Goal: Contribute content: Add original content to the website for others to see

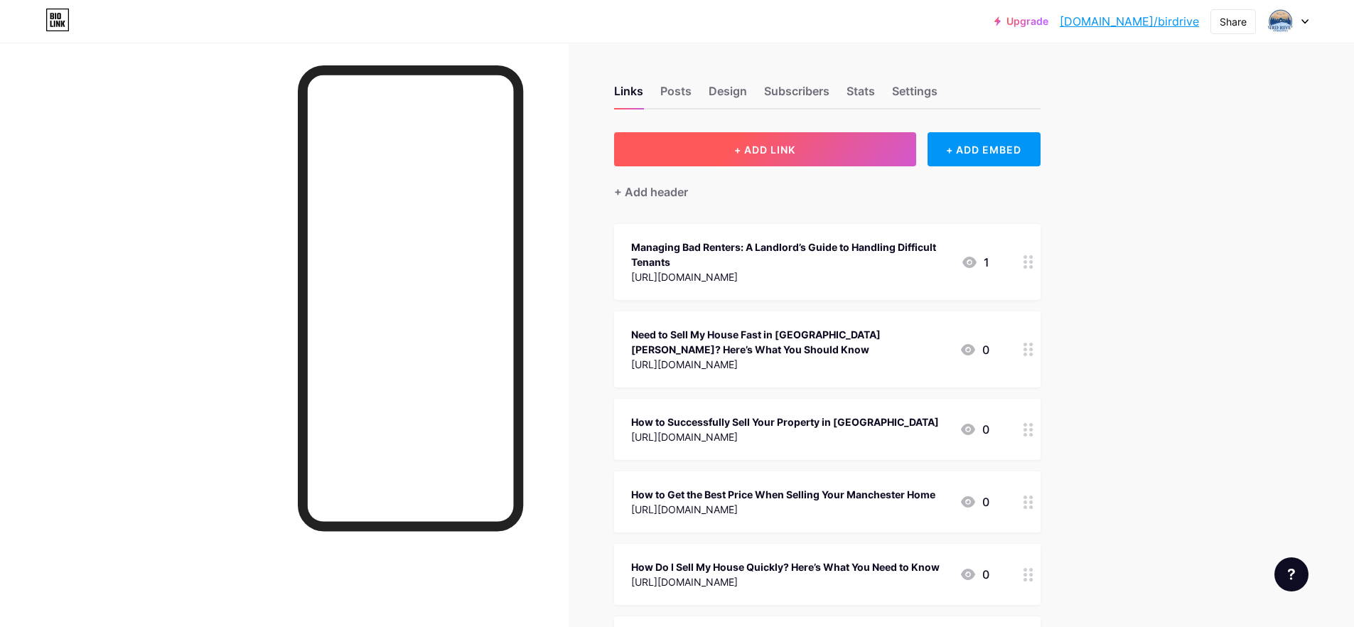
click at [870, 154] on button "+ ADD LINK" at bounding box center [765, 149] width 302 height 34
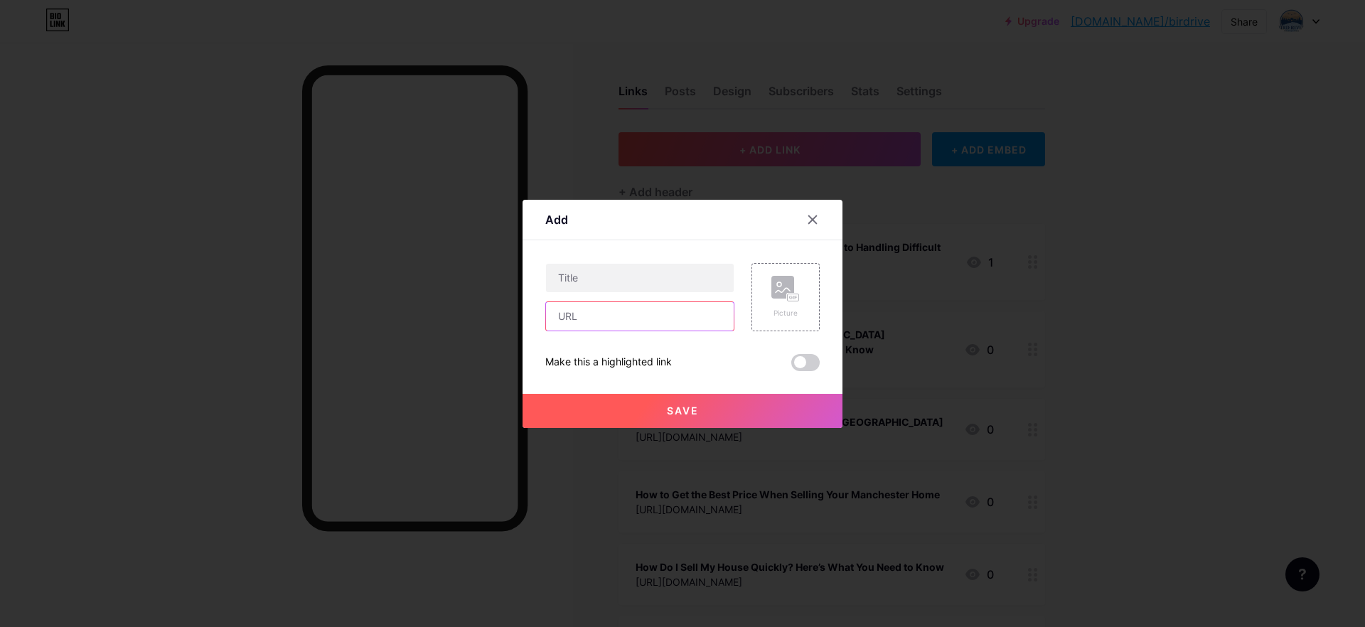
click at [609, 322] on input "text" at bounding box center [640, 316] width 188 height 28
paste input "[URL][DOMAIN_NAME]"
type input "[URL][DOMAIN_NAME]"
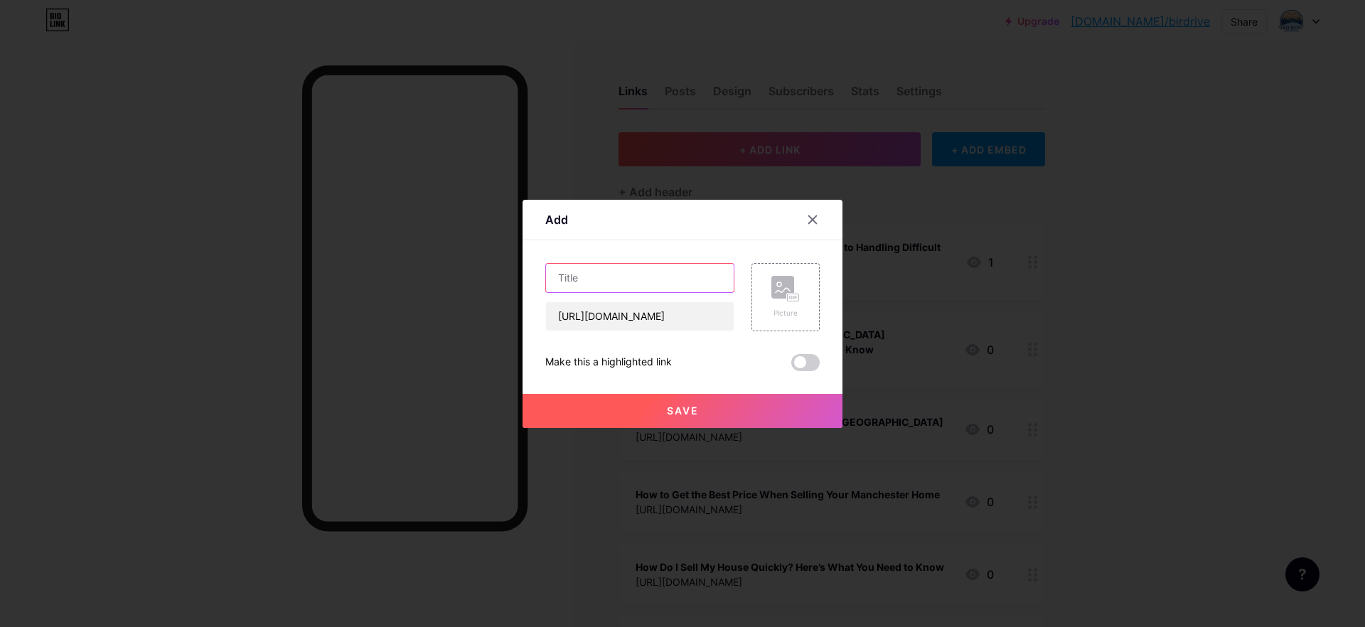
click at [587, 284] on input "text" at bounding box center [640, 278] width 188 height 28
paste input "Quick and Easy Steps for Selling Property Manchester Successfully"
type input "Quick and Easy Steps for Selling Property Manchester Successfully"
click at [799, 367] on span at bounding box center [805, 362] width 28 height 17
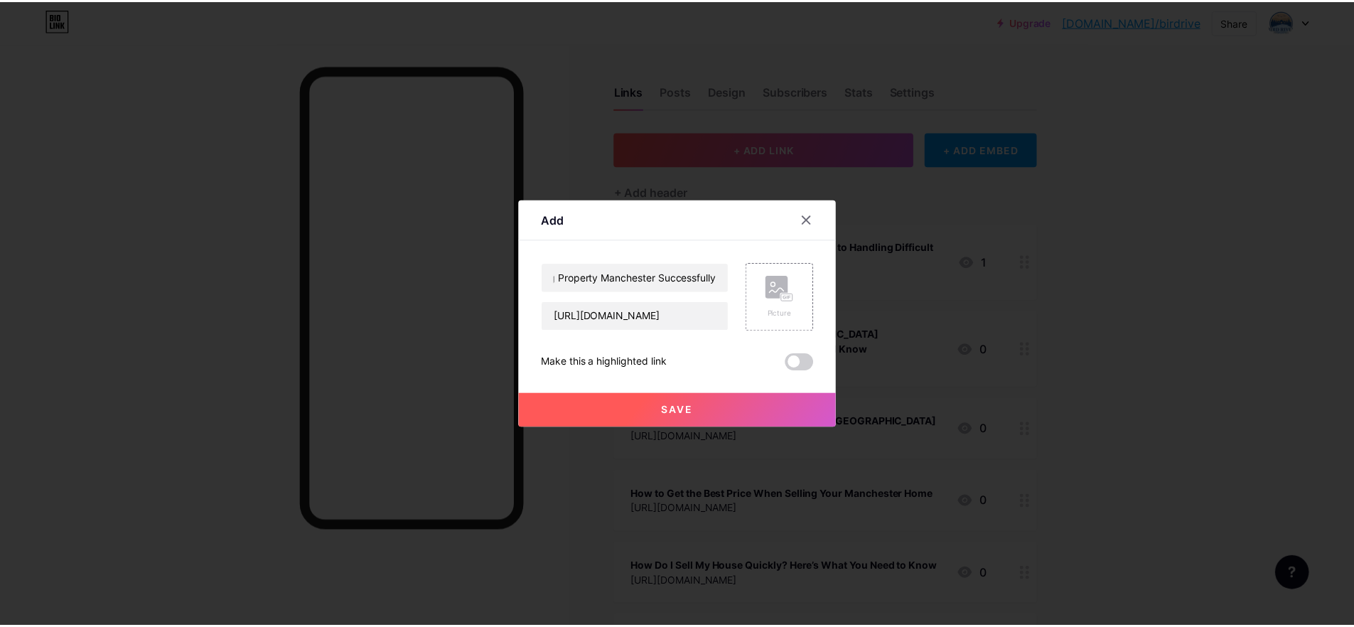
scroll to position [0, 0]
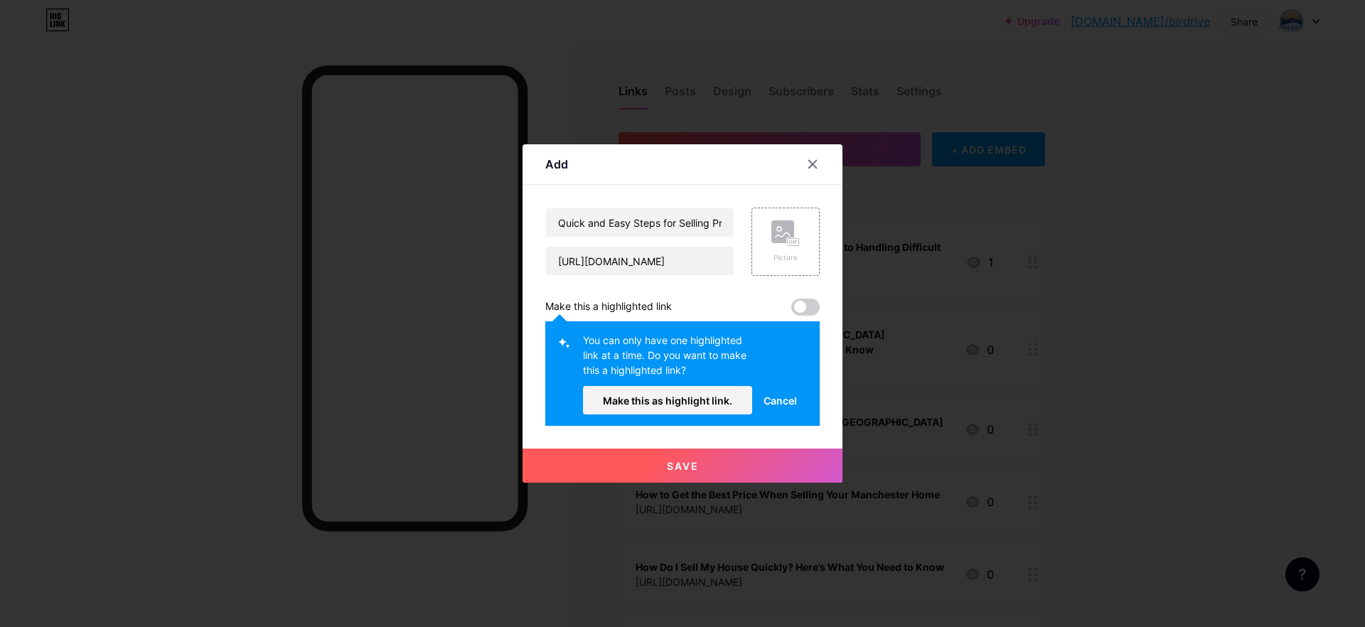
click at [790, 400] on span "Cancel" at bounding box center [779, 400] width 33 height 15
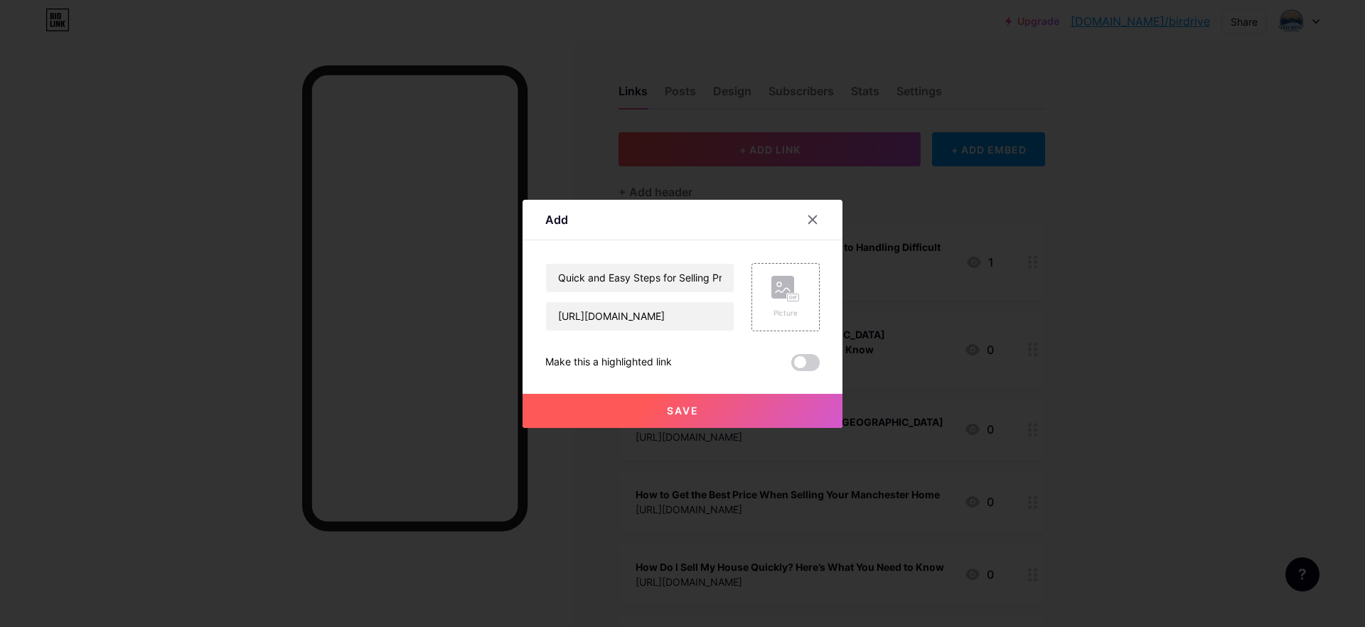
click at [805, 363] on span at bounding box center [805, 362] width 28 height 17
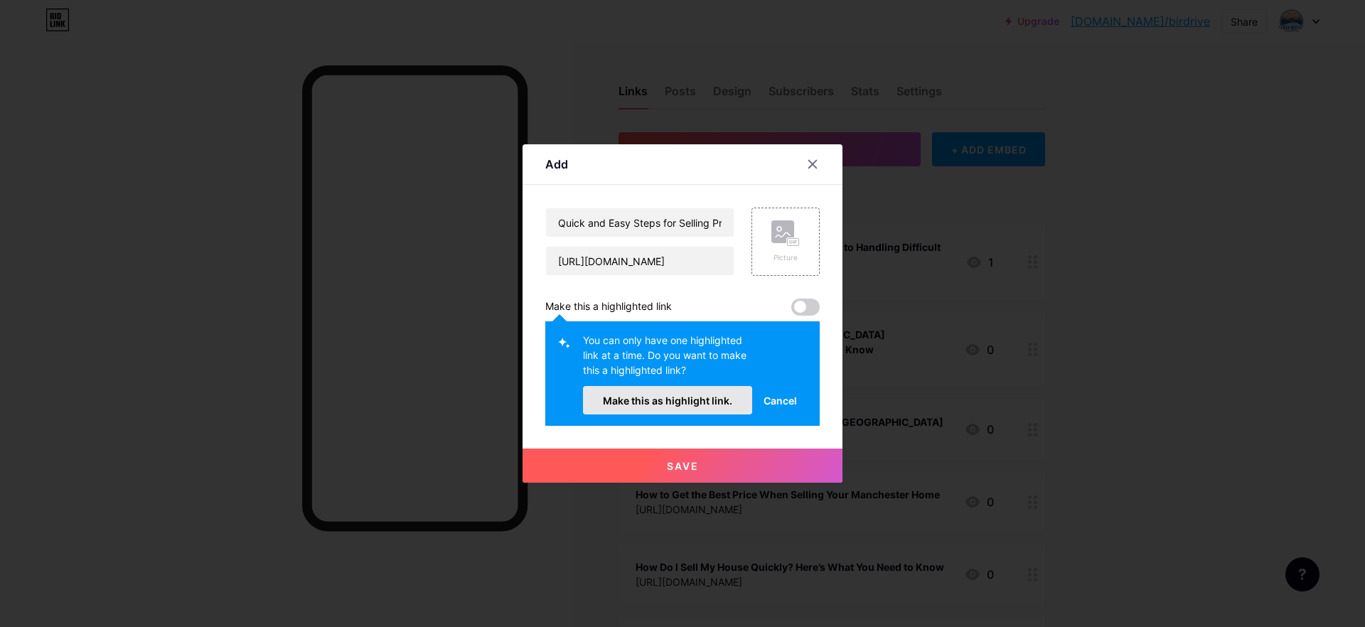
click at [700, 397] on span "Make this as highlight link." at bounding box center [667, 401] width 129 height 12
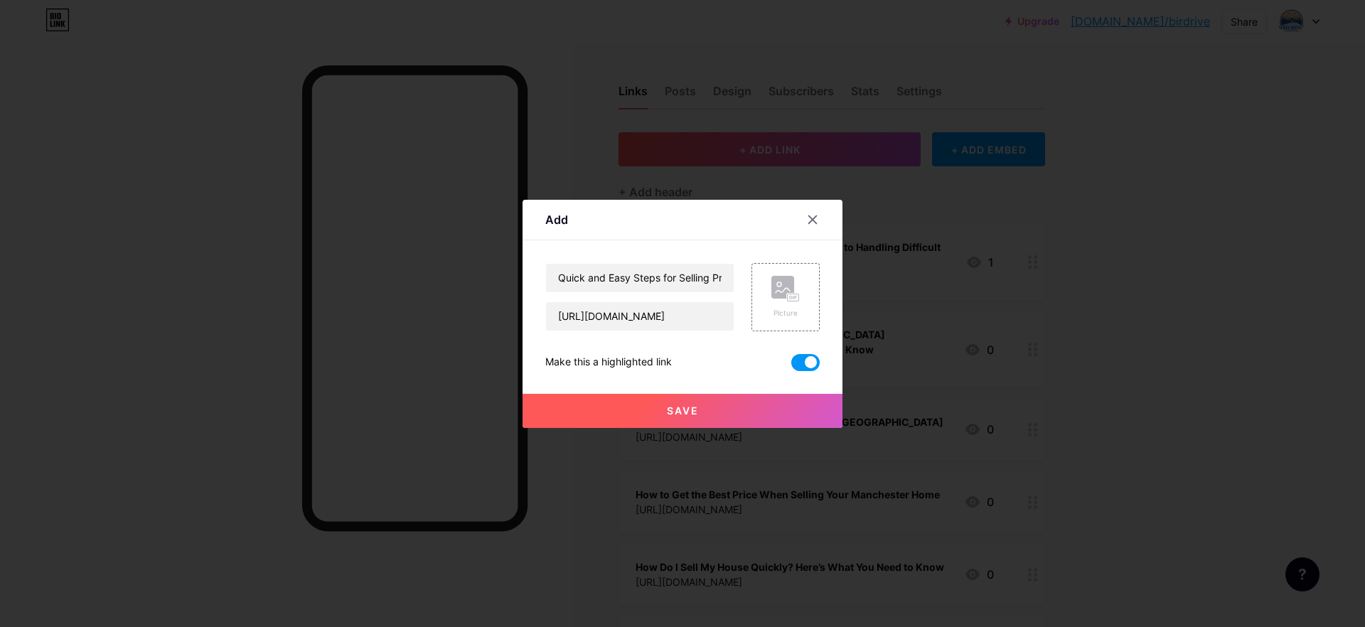
click at [694, 413] on span "Save" at bounding box center [683, 410] width 32 height 12
